Goal: Task Accomplishment & Management: Complete application form

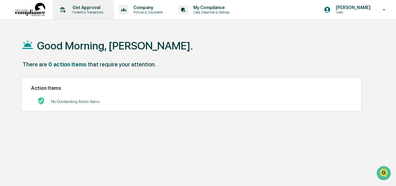
click at [91, 8] on p "Get Approval" at bounding box center [86, 7] width 39 height 5
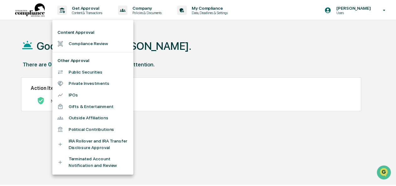
scroll to position [11, 0]
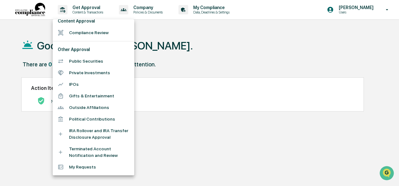
click at [93, 60] on li "Public Securities" at bounding box center [94, 62] width 82 height 12
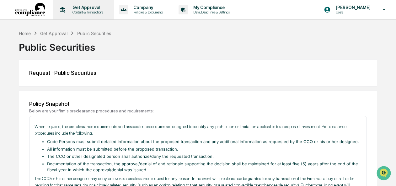
click at [76, 3] on div "Get Approval Content & Transactions" at bounding box center [82, 9] width 55 height 19
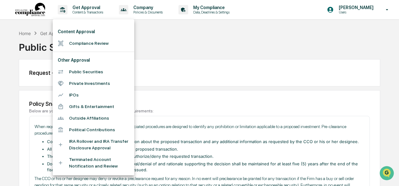
click at [90, 43] on li "Compliance Review" at bounding box center [94, 44] width 82 height 12
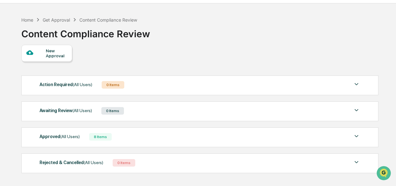
scroll to position [31, 0]
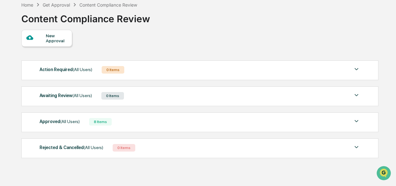
click at [33, 33] on div "New Approval" at bounding box center [46, 38] width 51 height 17
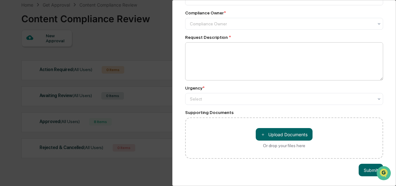
scroll to position [0, 0]
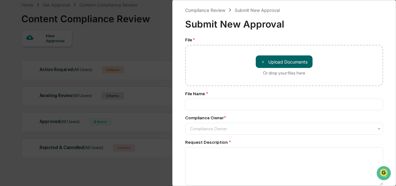
click at [148, 47] on div "Compliance Review Submit New Approval Submit New Approval File * ＋ Upload Docum…" at bounding box center [198, 93] width 396 height 186
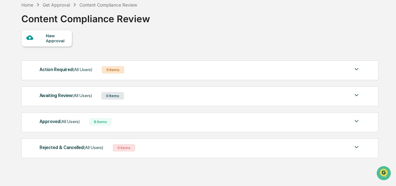
click at [156, 121] on div "Approved (All Users) 8 Items" at bounding box center [200, 122] width 321 height 9
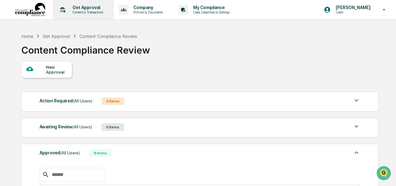
click at [87, 9] on p "Get Approval" at bounding box center [86, 7] width 39 height 5
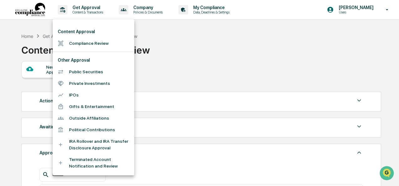
click at [195, 61] on div at bounding box center [199, 93] width 399 height 186
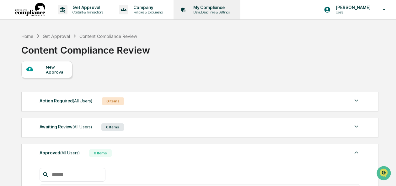
click at [208, 8] on p "My Compliance" at bounding box center [210, 7] width 45 height 5
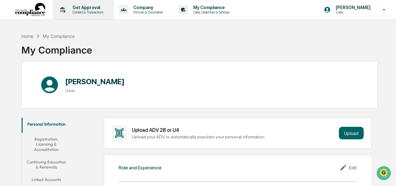
click at [78, 12] on p "Content & Transactions" at bounding box center [86, 12] width 39 height 4
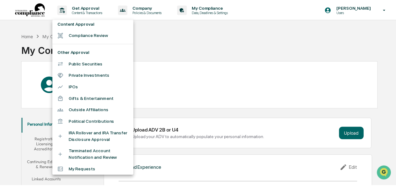
scroll to position [11, 0]
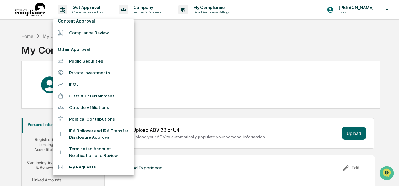
click at [91, 170] on li "My Requests" at bounding box center [94, 168] width 82 height 12
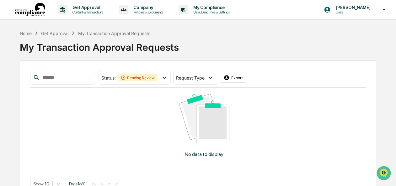
scroll to position [14, 0]
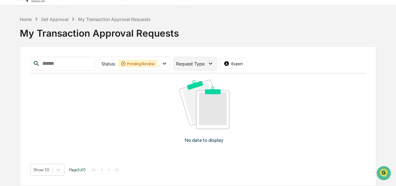
click at [214, 66] on icon at bounding box center [210, 63] width 7 height 7
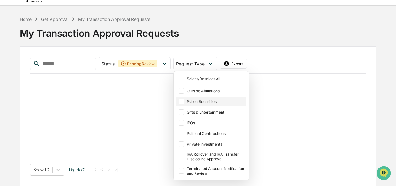
click at [217, 102] on div "Public Securities" at bounding box center [216, 101] width 58 height 5
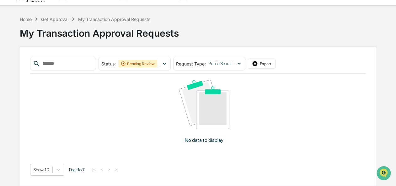
click at [165, 91] on div "No data to display" at bounding box center [204, 114] width 348 height 81
click at [168, 63] on icon at bounding box center [164, 63] width 7 height 7
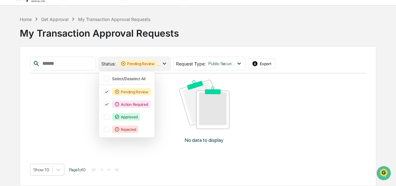
click at [168, 63] on icon at bounding box center [164, 63] width 7 height 7
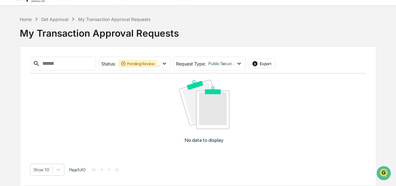
click at [89, 63] on input "text" at bounding box center [66, 64] width 53 height 8
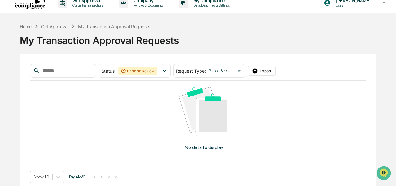
scroll to position [0, 0]
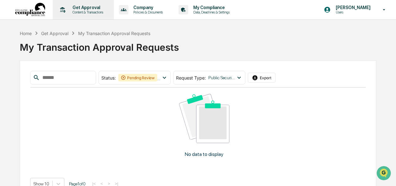
click at [80, 9] on p "Get Approval" at bounding box center [86, 7] width 39 height 5
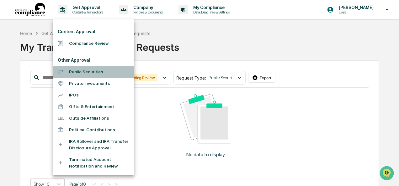
click at [103, 72] on li "Public Securities" at bounding box center [94, 72] width 82 height 12
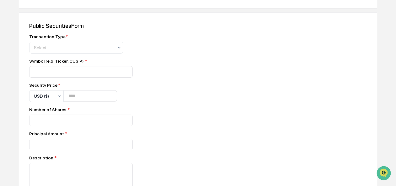
scroll to position [251, 0]
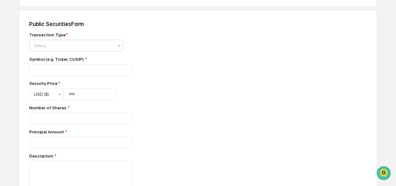
click at [115, 46] on div "Select" at bounding box center [74, 45] width 86 height 9
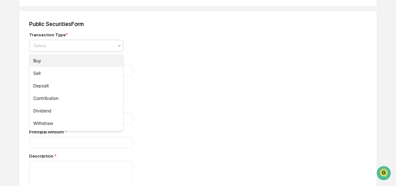
click at [112, 61] on div "Buy" at bounding box center [75, 61] width 93 height 13
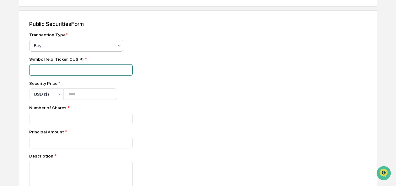
click at [110, 66] on input at bounding box center [81, 70] width 104 height 12
type input "***"
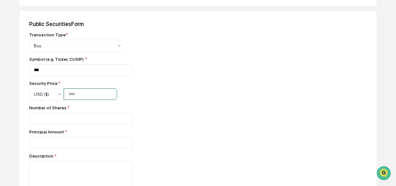
click at [107, 93] on input "number" at bounding box center [90, 94] width 53 height 12
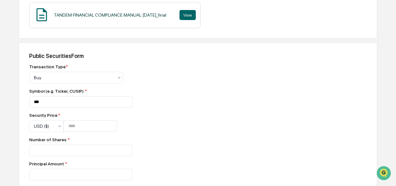
click at [159, 124] on div "Transaction Type * Buy Symbol (e.g. Ticker, CUSIP) * *** Security Price * USD (…" at bounding box center [139, 187] width 220 height 246
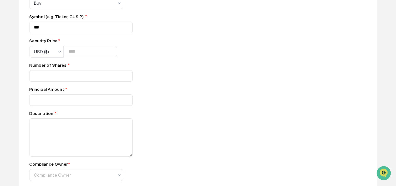
scroll to position [282, 0]
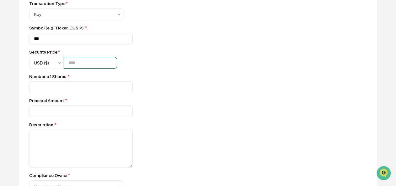
click at [93, 65] on input "***" at bounding box center [90, 63] width 53 height 12
type input "*"
type input "****"
click at [140, 67] on div "Transaction Type * Buy Symbol (e.g. Ticker, CUSIP) * *** Security Price * USD (…" at bounding box center [139, 124] width 220 height 246
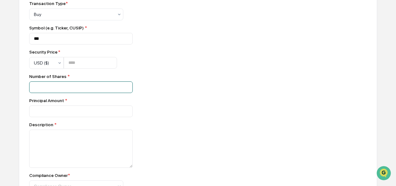
click at [92, 88] on input "number" at bounding box center [81, 88] width 104 height 12
type input "**"
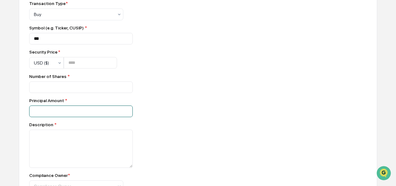
click at [85, 93] on input "number" at bounding box center [81, 88] width 104 height 12
type input "***"
click at [153, 111] on div "***" at bounding box center [139, 112] width 220 height 12
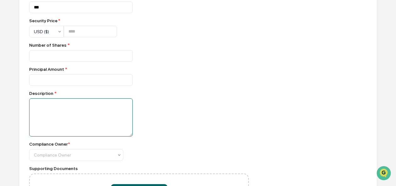
click at [60, 107] on textarea at bounding box center [81, 118] width 104 height 38
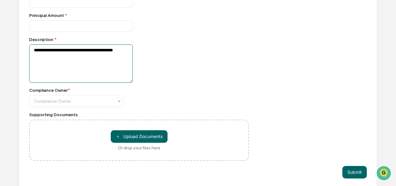
scroll to position [371, 0]
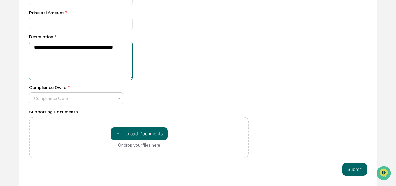
type textarea "**********"
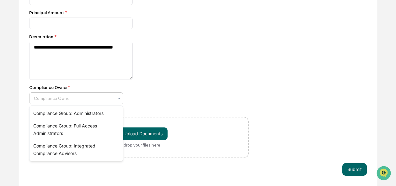
click at [87, 96] on div at bounding box center [74, 98] width 80 height 6
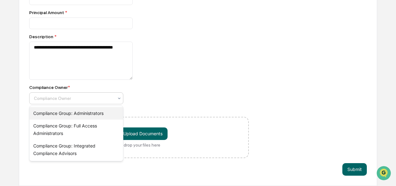
click at [80, 112] on div "Compliance Group: Administrators" at bounding box center [75, 113] width 93 height 13
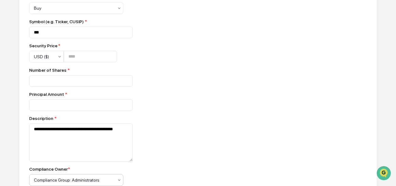
scroll to position [277, 0]
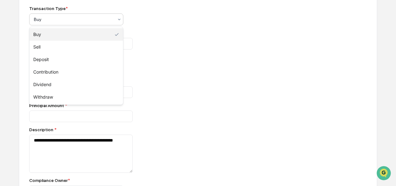
click at [115, 24] on div "Buy" at bounding box center [76, 19] width 94 height 12
click at [91, 30] on div "Buy" at bounding box center [75, 34] width 93 height 13
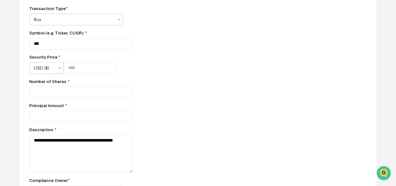
click at [58, 69] on icon at bounding box center [59, 68] width 5 height 5
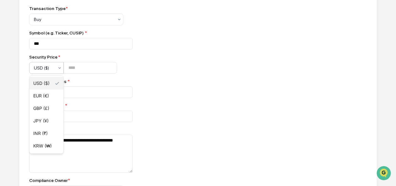
click at [58, 69] on icon at bounding box center [59, 68] width 5 height 5
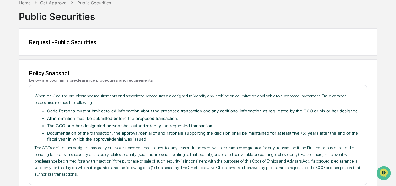
scroll to position [0, 0]
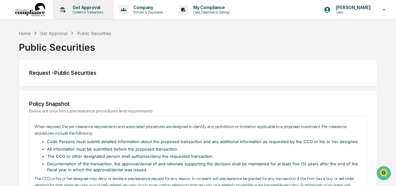
click at [76, 14] on p "Content & Transactions" at bounding box center [86, 12] width 39 height 4
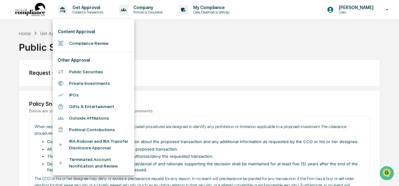
click at [155, 58] on div at bounding box center [199, 93] width 399 height 186
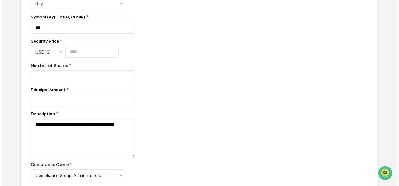
scroll to position [371, 0]
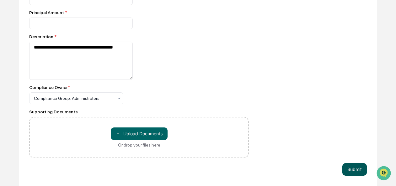
click at [347, 169] on button "Submit" at bounding box center [354, 169] width 24 height 13
click at [355, 174] on button "Submit" at bounding box center [354, 169] width 24 height 13
click at [354, 169] on button "Submit" at bounding box center [354, 169] width 24 height 13
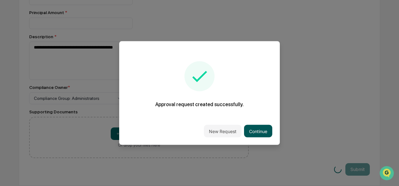
click at [256, 133] on button "Continue" at bounding box center [258, 131] width 28 height 13
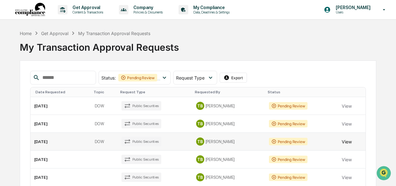
click at [345, 141] on button "View" at bounding box center [347, 142] width 10 height 13
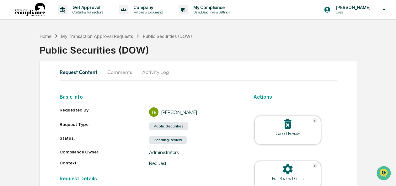
click at [295, 129] on div at bounding box center [287, 124] width 63 height 13
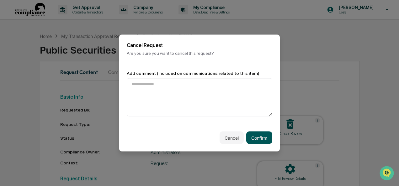
click at [266, 138] on button "Confirm" at bounding box center [259, 138] width 26 height 13
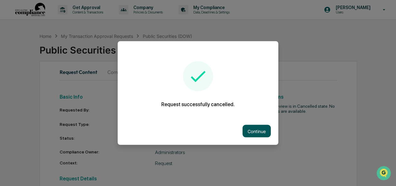
click at [255, 133] on button "Continue" at bounding box center [257, 131] width 28 height 13
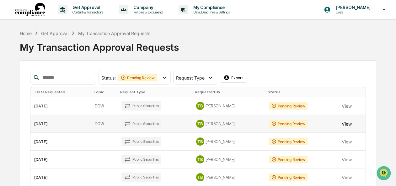
click at [348, 125] on button "View" at bounding box center [347, 124] width 10 height 13
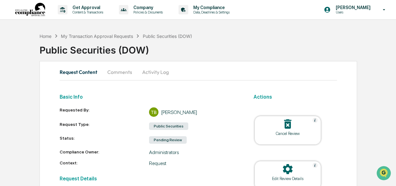
click at [298, 133] on div "Cancel Review" at bounding box center [287, 133] width 56 height 5
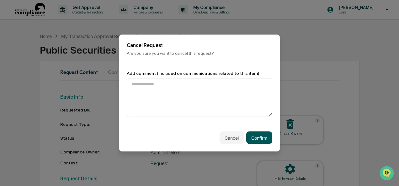
click at [265, 136] on button "Confirm" at bounding box center [259, 138] width 26 height 13
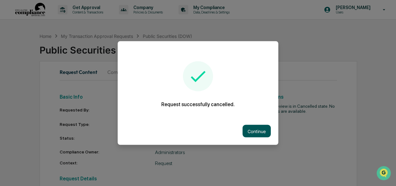
click at [255, 126] on button "Continue" at bounding box center [257, 131] width 28 height 13
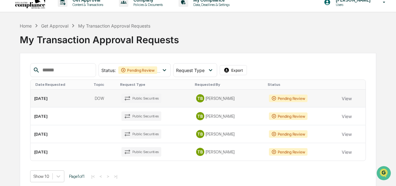
scroll to position [14, 0]
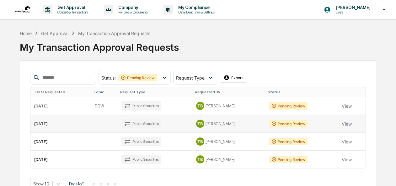
scroll to position [14, 0]
